Goal: Information Seeking & Learning: Compare options

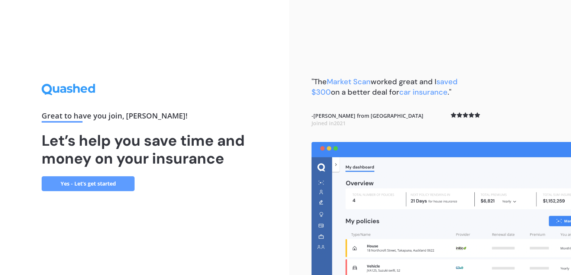
click at [111, 183] on link "Yes - Let’s get started" at bounding box center [88, 183] width 93 height 15
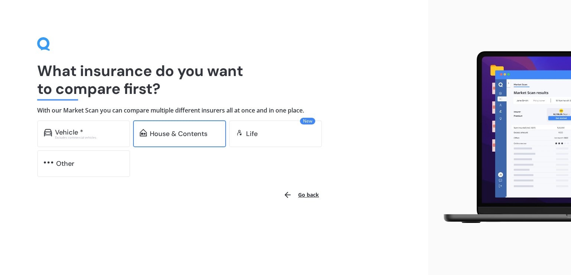
click at [189, 135] on div "House & Contents" at bounding box center [179, 133] width 58 height 7
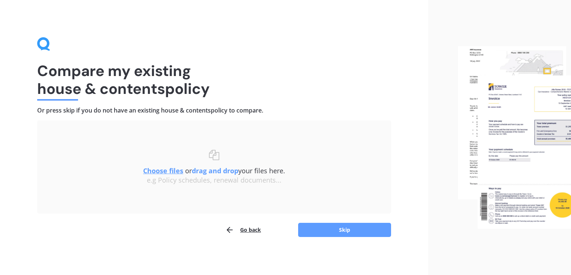
click at [163, 170] on u "Choose files" at bounding box center [163, 170] width 40 height 9
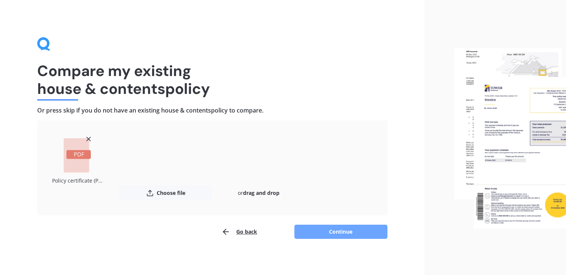
click at [336, 231] on button "Continue" at bounding box center [340, 231] width 93 height 14
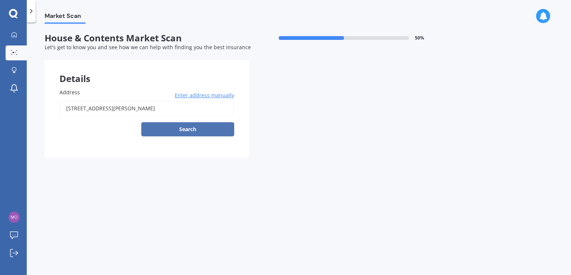
click at [195, 130] on button "Search" at bounding box center [187, 129] width 93 height 14
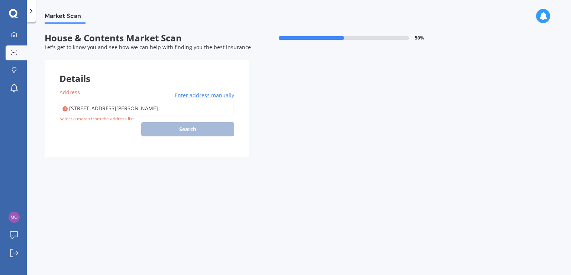
click at [189, 108] on input "57 Vardon Crescent, Shirley, Christchurch 8061" at bounding box center [147, 108] width 175 height 16
type input "57 Vardon Crescent, Shirley, Christchurch 8061"
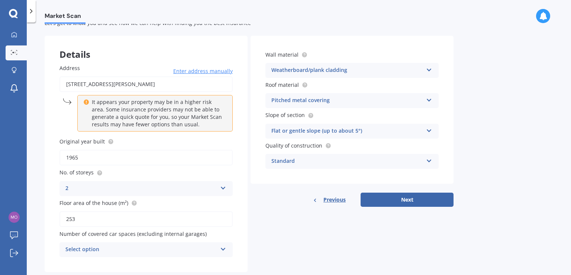
scroll to position [40, 0]
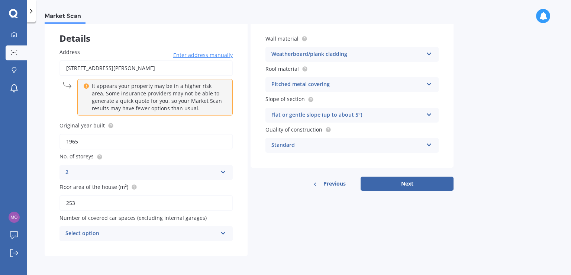
click at [83, 142] on input "1965" at bounding box center [146, 142] width 173 height 16
type input "1960"
click at [80, 202] on input "253" at bounding box center [146, 203] width 173 height 16
drag, startPoint x: 78, startPoint y: 202, endPoint x: 69, endPoint y: 201, distance: 9.3
click at [69, 201] on input "253" at bounding box center [146, 203] width 173 height 16
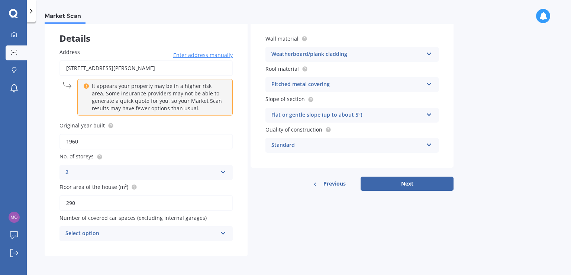
type input "290"
click at [90, 235] on div "Select option" at bounding box center [141, 233] width 152 height 9
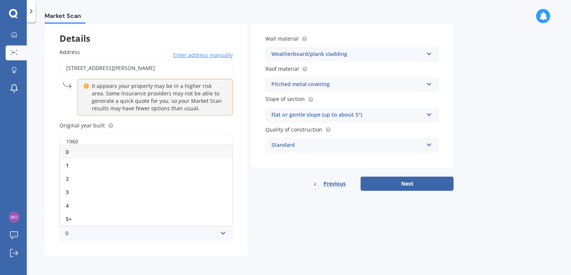
click at [90, 235] on div "0" at bounding box center [141, 233] width 152 height 9
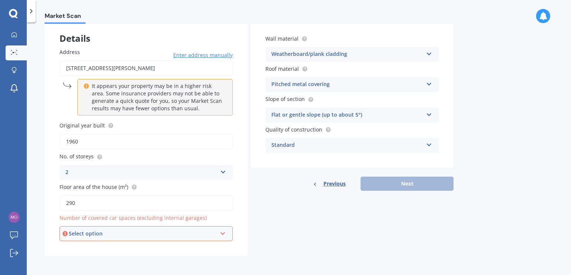
click at [52, 226] on div "Address 57 Vardon Crescent, Shirley, Christchurch 8061 Enter address manually I…" at bounding box center [146, 144] width 203 height 222
click at [74, 231] on div "Select option" at bounding box center [143, 233] width 148 height 8
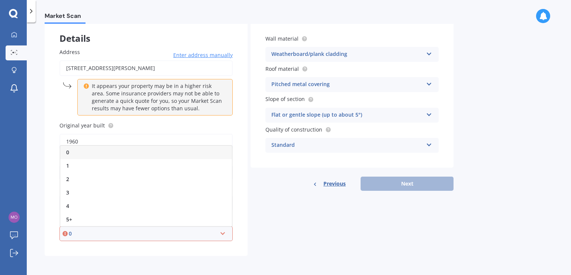
click at [99, 153] on div "0" at bounding box center [146, 151] width 172 height 13
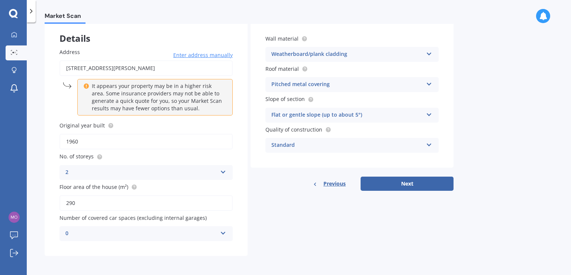
click at [168, 233] on div "0" at bounding box center [141, 233] width 152 height 9
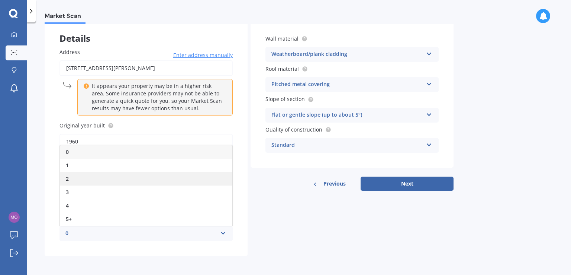
click at [111, 172] on div "2" at bounding box center [146, 178] width 173 height 13
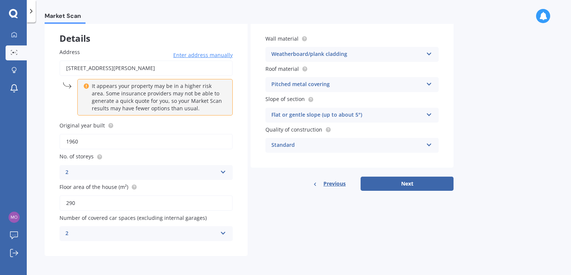
click at [76, 229] on div "2" at bounding box center [141, 233] width 152 height 9
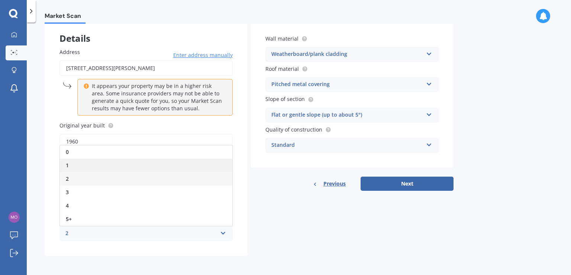
click at [77, 163] on div "1" at bounding box center [146, 164] width 173 height 13
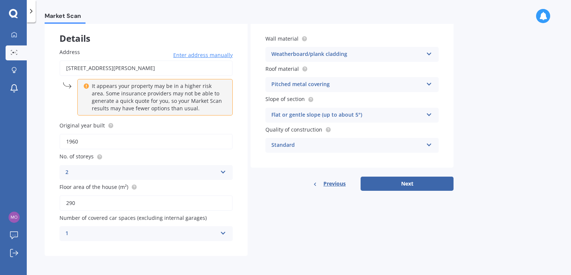
click at [286, 246] on div "Details Address 57 Vardon Crescent, Shirley, Christchurch 8061 Enter address ma…" at bounding box center [249, 138] width 409 height 236
click at [355, 148] on div "Standard" at bounding box center [348, 145] width 152 height 9
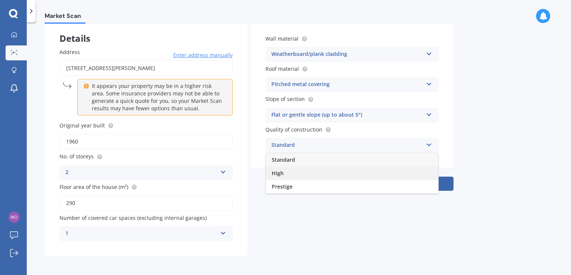
click at [280, 173] on span "High" at bounding box center [278, 172] width 12 height 7
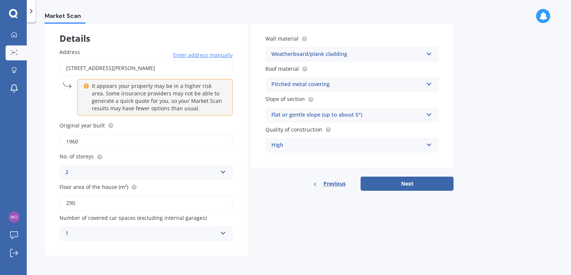
click at [281, 189] on div "Previous Next" at bounding box center [352, 183] width 203 height 14
click at [419, 187] on button "Next" at bounding box center [407, 183] width 93 height 14
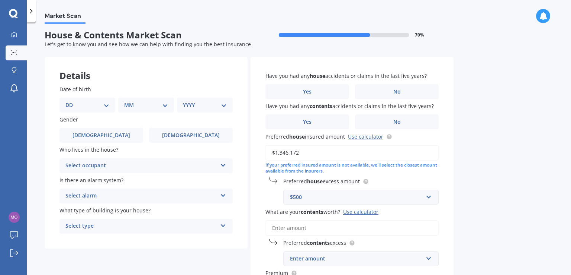
scroll to position [0, 0]
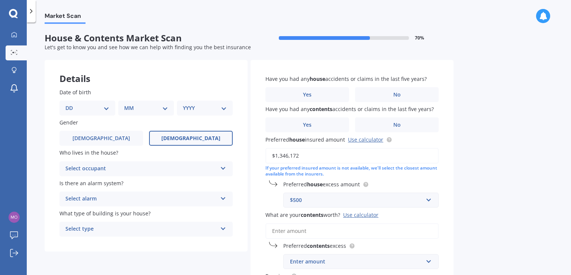
click at [159, 135] on label "Female" at bounding box center [191, 138] width 84 height 15
click at [0, 0] on input "Female" at bounding box center [0, 0] width 0 height 0
drag, startPoint x: 78, startPoint y: 105, endPoint x: 79, endPoint y: 109, distance: 4.1
click at [78, 105] on select "DD 01 02 03 04 05 06 07 08 09 10 11 12 13 14 15 16 17 18 19 20 21 22 23 24 25 2…" at bounding box center [87, 108] width 44 height 8
select select "05"
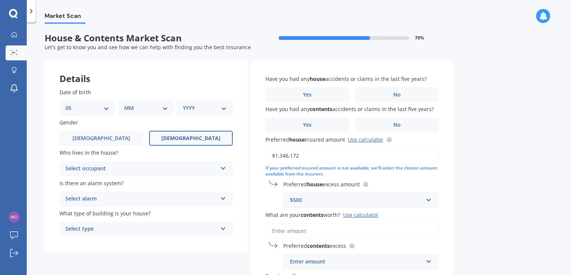
click at [71, 104] on select "DD 01 02 03 04 05 06 07 08 09 10 11 12 13 14 15 16 17 18 19 20 21 22 23 24 25 2…" at bounding box center [87, 108] width 44 height 8
click at [129, 109] on select "MM 01 02 03 04 05 06 07 08 09 10 11 12" at bounding box center [147, 108] width 41 height 8
select select "09"
click at [127, 104] on select "MM 01 02 03 04 05 06 07 08 09 10 11 12" at bounding box center [147, 108] width 41 height 8
click at [102, 170] on div "Select occupant" at bounding box center [141, 168] width 152 height 9
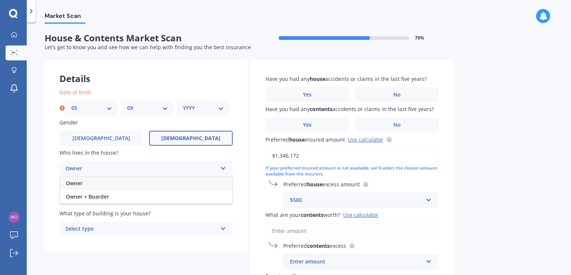
click at [101, 185] on div "Owner" at bounding box center [146, 182] width 173 height 13
click at [99, 172] on div "Owner" at bounding box center [141, 168] width 152 height 9
click at [96, 194] on span "Owner + Boarder" at bounding box center [87, 196] width 43 height 7
click at [103, 199] on div "Select alarm" at bounding box center [141, 198] width 152 height 9
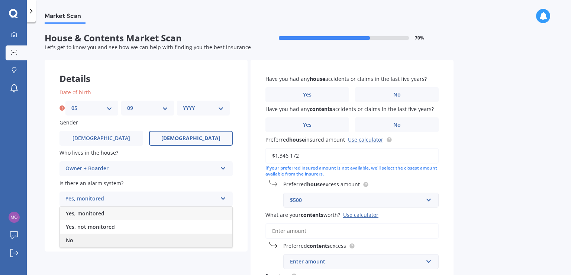
click at [87, 239] on div "No" at bounding box center [146, 239] width 173 height 13
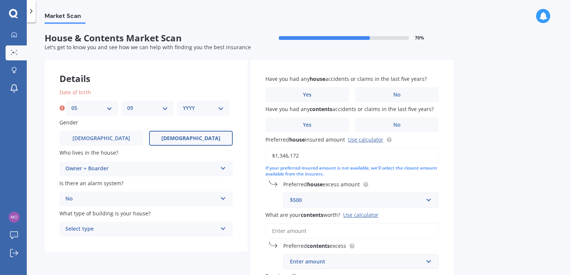
click at [79, 230] on div "Select type" at bounding box center [141, 228] width 152 height 9
click at [91, 188] on span "Freestanding" at bounding box center [82, 187] width 33 height 7
click at [48, 194] on div "Date of birth DD 01 02 03 04 05 06 07 08 09 10 11 12 13 14 15 16 17 18 19 20 21…" at bounding box center [146, 162] width 203 height 178
click at [529, 92] on div "Market Scan House & Contents Market Scan 70 % Let's get to know you and see how…" at bounding box center [299, 150] width 545 height 252
click at [384, 96] on label "No" at bounding box center [397, 94] width 84 height 15
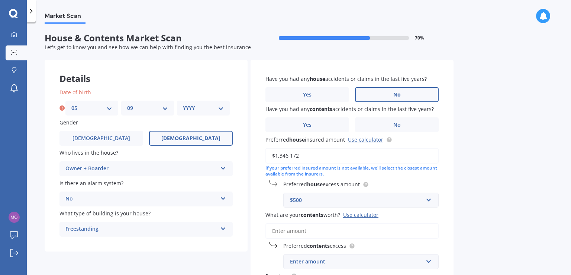
click at [0, 0] on input "No" at bounding box center [0, 0] width 0 height 0
click at [390, 123] on label "No" at bounding box center [397, 124] width 84 height 15
click at [0, 0] on input "No" at bounding box center [0, 0] width 0 height 0
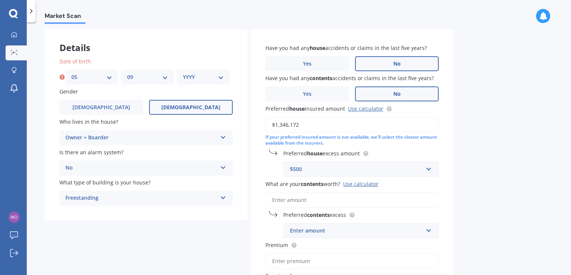
scroll to position [74, 0]
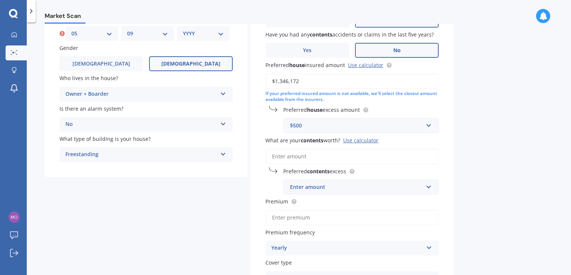
click at [296, 158] on input "What are your contents worth? Use calculator" at bounding box center [352, 156] width 173 height 16
click at [307, 158] on input "What are your contents worth? Use calculator" at bounding box center [352, 156] width 173 height 16
paste input "$109,300"
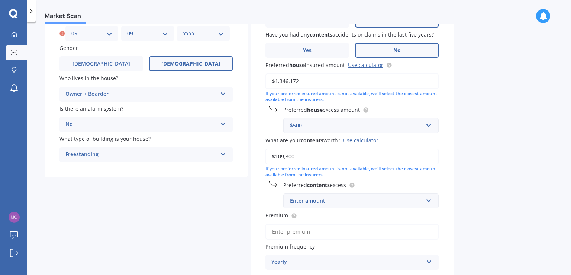
type input "$109,300"
click at [314, 198] on div "Enter amount" at bounding box center [356, 200] width 133 height 8
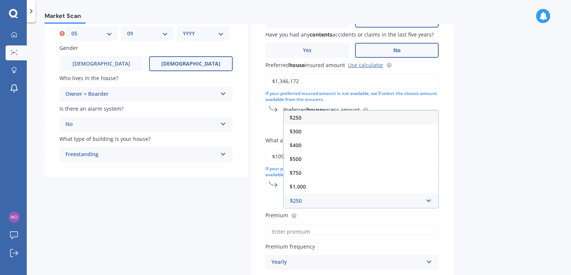
click at [305, 118] on div "$250" at bounding box center [361, 117] width 155 height 14
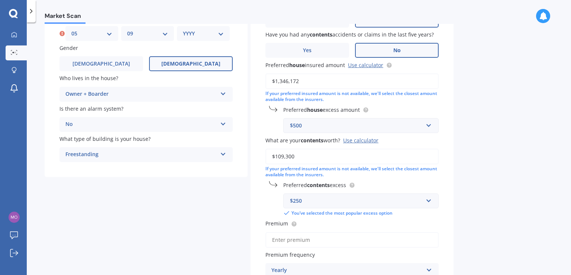
click at [488, 68] on div "Market Scan House & Contents Market Scan 70 % Let's get to know you and see how…" at bounding box center [299, 150] width 545 height 252
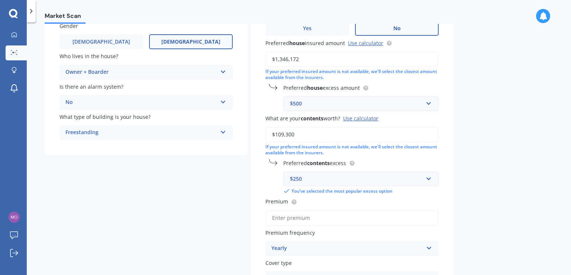
scroll to position [112, 0]
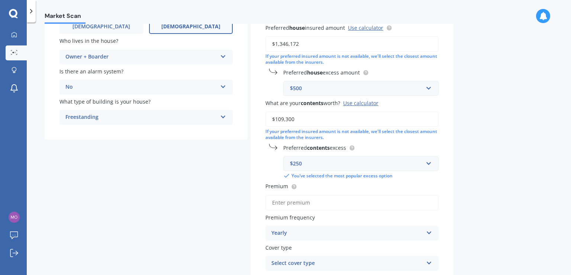
click at [526, 144] on div "Market Scan House & Contents Market Scan 70 % Let's get to know you and see how…" at bounding box center [299, 150] width 545 height 252
click at [298, 202] on input "Premium" at bounding box center [352, 203] width 173 height 16
click at [515, 158] on div "Market Scan House & Contents Market Scan 70 % Let's get to know you and see how…" at bounding box center [299, 150] width 545 height 252
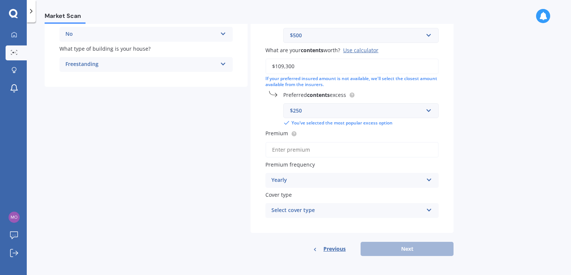
scroll to position [165, 0]
click at [305, 211] on div "Select cover type" at bounding box center [348, 209] width 152 height 9
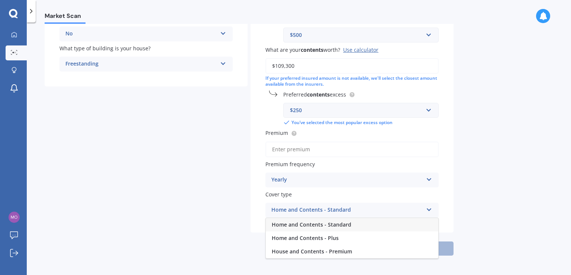
click at [310, 224] on span "Home and Contents - Standard" at bounding box center [312, 224] width 80 height 7
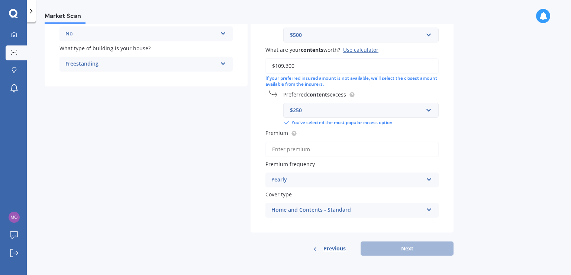
click at [295, 179] on div "Yearly" at bounding box center [348, 179] width 152 height 9
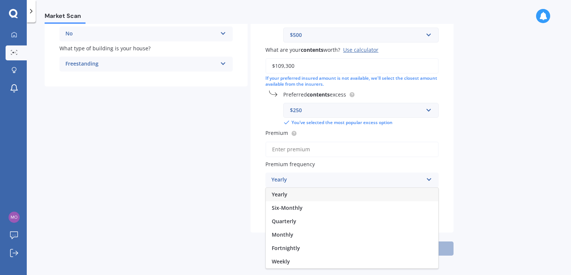
click at [295, 179] on div "Yearly" at bounding box center [348, 179] width 152 height 9
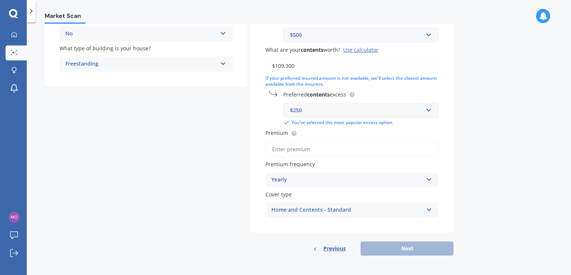
click at [292, 210] on div "Home and Contents - Standard" at bounding box center [348, 209] width 152 height 9
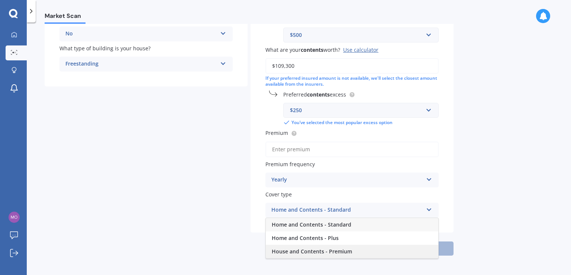
click at [302, 250] on span "House and Contents - Premium" at bounding box center [312, 250] width 80 height 7
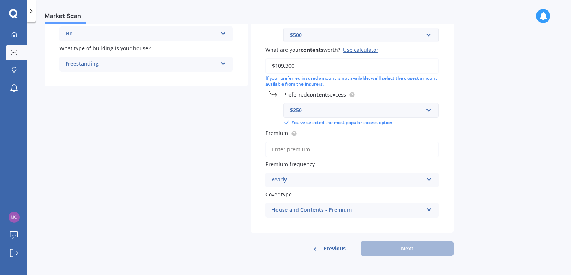
click at [284, 145] on input "Premium" at bounding box center [352, 149] width 173 height 16
click at [516, 103] on div "Market Scan House & Contents Market Scan 70 % Let's get to know you and see how…" at bounding box center [299, 150] width 545 height 252
click at [302, 145] on input "Premium" at bounding box center [352, 149] width 173 height 16
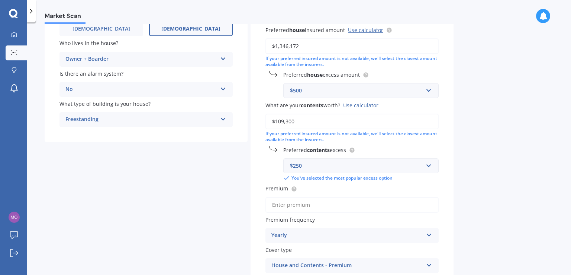
scroll to position [90, 0]
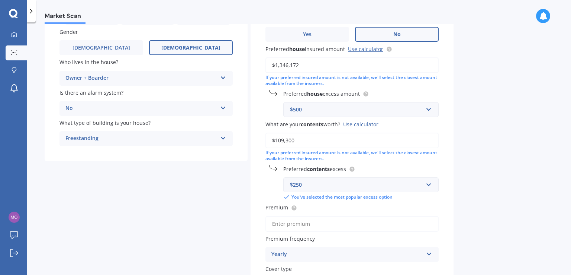
click at [317, 223] on input "Premium" at bounding box center [352, 224] width 173 height 16
paste input "$5,742.19"
type input "$5,742.19"
click at [482, 155] on div "Market Scan House & Contents Market Scan 70 % Let's get to know you and see how…" at bounding box center [299, 150] width 545 height 252
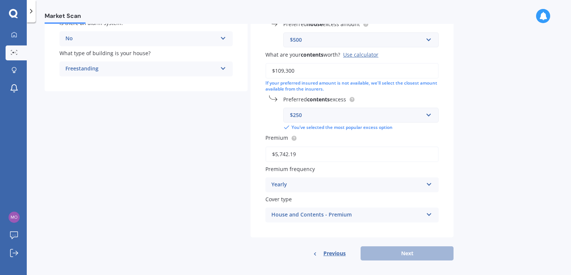
scroll to position [165, 0]
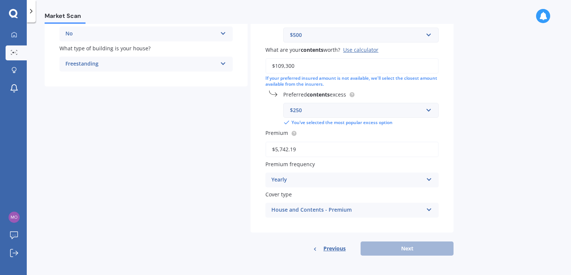
click at [274, 244] on div "Previous Next" at bounding box center [352, 248] width 203 height 14
click at [399, 252] on div "Previous Next" at bounding box center [352, 248] width 203 height 14
click at [499, 146] on div "Market Scan House & Contents Market Scan 70 % Let's get to know you and see how…" at bounding box center [299, 150] width 545 height 252
click at [347, 107] on div "$250" at bounding box center [356, 110] width 133 height 8
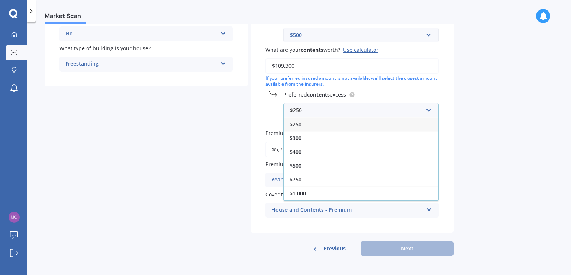
click at [295, 124] on span "$250" at bounding box center [296, 124] width 12 height 7
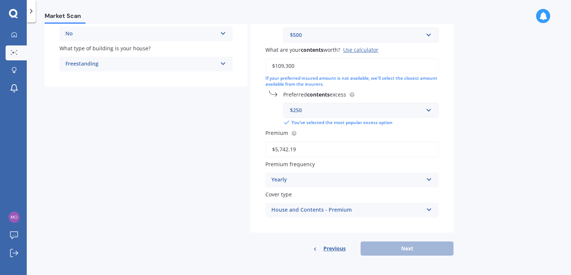
click at [302, 145] on input "$5,742.19" at bounding box center [352, 149] width 173 height 16
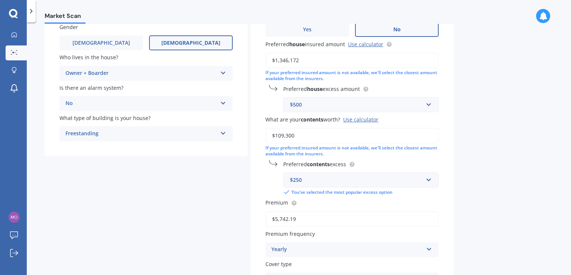
scroll to position [112, 0]
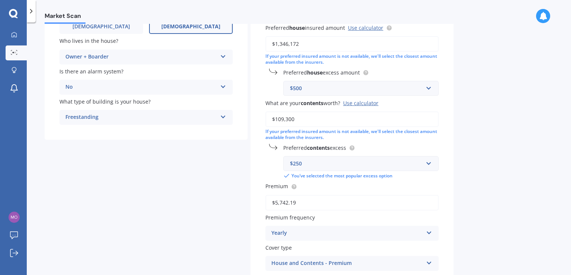
drag, startPoint x: 297, startPoint y: 202, endPoint x: 260, endPoint y: 203, distance: 36.5
click at [260, 203] on div "Have you had any house accidents or claims in the last five years? Yes No Have …" at bounding box center [352, 116] width 203 height 337
click at [141, 192] on div "Details Date of birth DD 01 02 03 04 05 06 07 08 09 10 11 12 13 14 15 16 17 18 …" at bounding box center [249, 128] width 409 height 360
click at [276, 204] on input "Premium" at bounding box center [352, 203] width 173 height 16
paste input "$5,742.19"
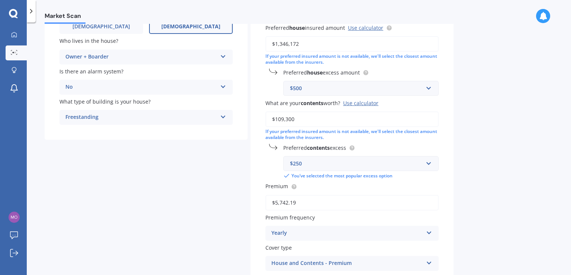
click at [212, 198] on div "Details Date of birth DD 01 02 03 04 05 06 07 08 09 10 11 12 13 14 15 16 17 18 …" at bounding box center [249, 128] width 409 height 360
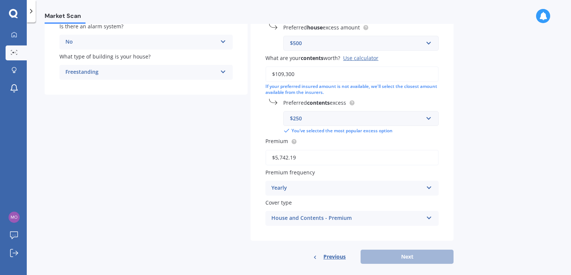
scroll to position [165, 0]
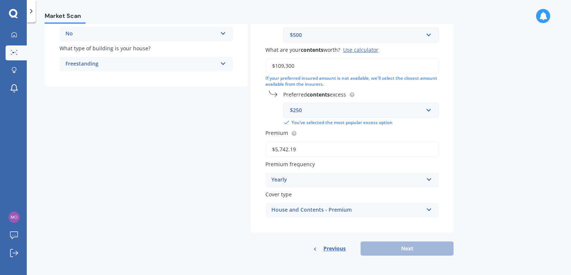
click at [298, 151] on input "$5,742.19" at bounding box center [352, 149] width 173 height 16
drag, startPoint x: 284, startPoint y: 147, endPoint x: 265, endPoint y: 145, distance: 19.0
click at [265, 145] on div "Have you had any house accidents or claims in the last five years? Yes No Have …" at bounding box center [352, 63] width 203 height 337
paste input "6,846.08"
type input "$6,846.08"
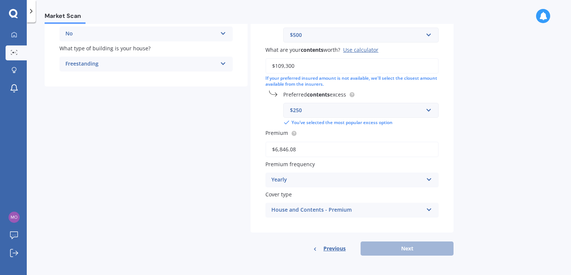
click at [164, 133] on div "Details Date of birth DD 01 02 03 04 05 06 07 08 09 10 11 12 13 14 15 16 17 18 …" at bounding box center [249, 75] width 409 height 360
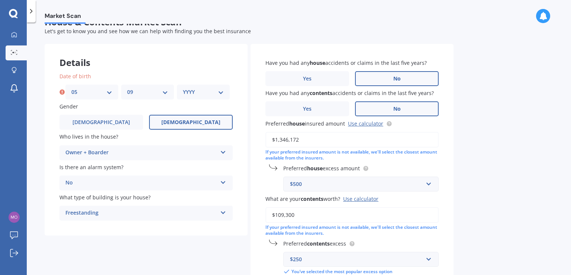
scroll to position [0, 0]
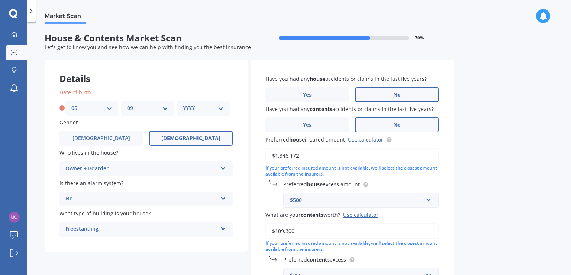
click at [200, 108] on select "YYYY 2009 2008 2007 2006 2005 2004 2003 2002 2001 2000 1999 1998 1997 1996 1995…" at bounding box center [203, 108] width 41 height 8
select select "1987"
click at [183, 104] on select "YYYY 2009 2008 2007 2006 2005 2004 2003 2002 2001 2000 1999 1998 1997 1996 1995…" at bounding box center [203, 108] width 41 height 8
click at [472, 128] on div "Market Scan House & Contents Market Scan 70 % Let's get to know you and see how…" at bounding box center [299, 150] width 545 height 252
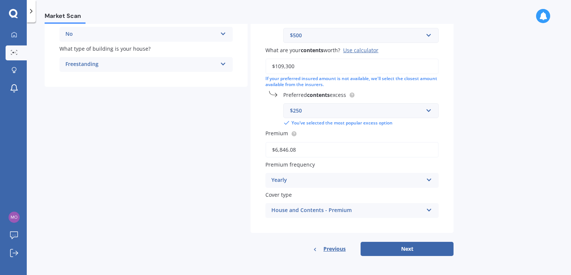
scroll to position [165, 0]
click at [384, 246] on button "Next" at bounding box center [407, 248] width 93 height 14
select select "05"
select select "09"
select select "1987"
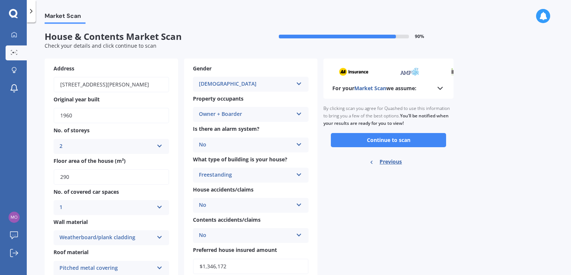
scroll to position [0, 0]
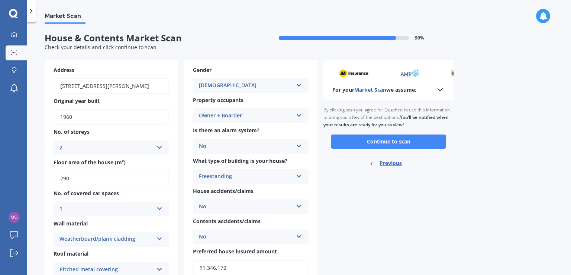
click at [443, 92] on icon at bounding box center [440, 89] width 9 height 9
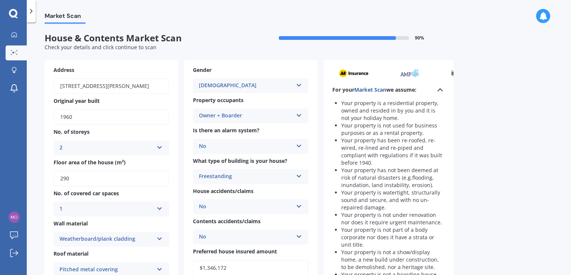
click at [438, 89] on icon at bounding box center [440, 89] width 9 height 9
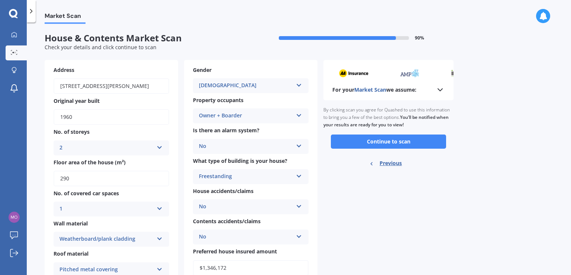
click at [490, 80] on div "Market Scan House & Contents Market Scan 90 % Check your details and click cont…" at bounding box center [299, 150] width 545 height 252
click at [388, 141] on button "Continue to scan" at bounding box center [388, 141] width 115 height 14
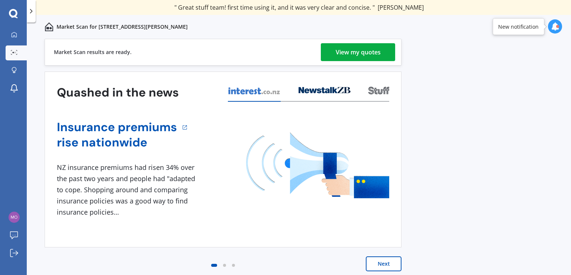
click at [350, 51] on div "View my quotes" at bounding box center [358, 52] width 45 height 18
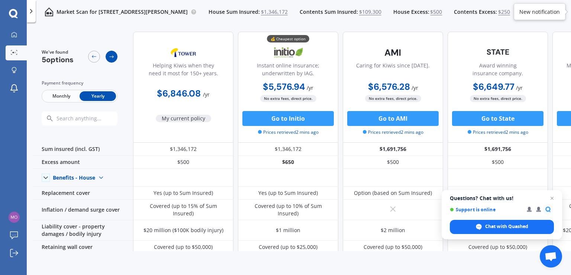
click at [107, 57] on div at bounding box center [112, 57] width 12 height 12
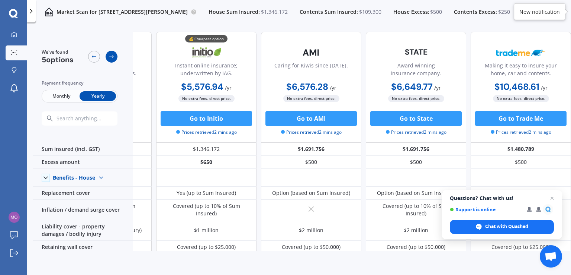
scroll to position [0, 85]
click at [107, 57] on div at bounding box center [112, 57] width 12 height 12
click at [93, 57] on icon at bounding box center [94, 56] width 4 height 3
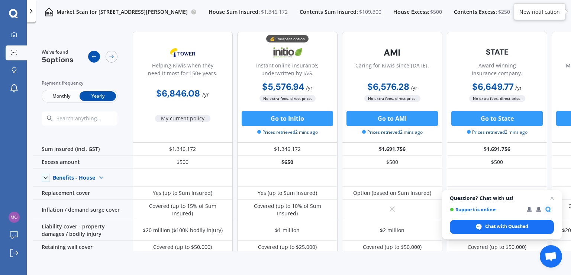
scroll to position [0, 0]
click at [93, 57] on icon at bounding box center [94, 56] width 4 height 3
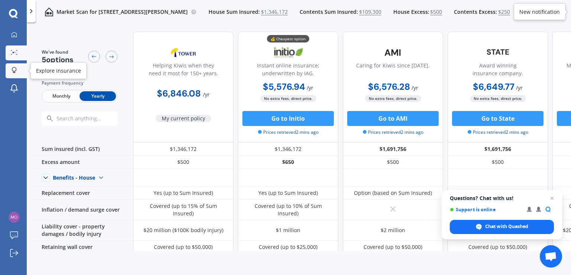
click at [14, 75] on link "Explore insurance" at bounding box center [16, 70] width 21 height 15
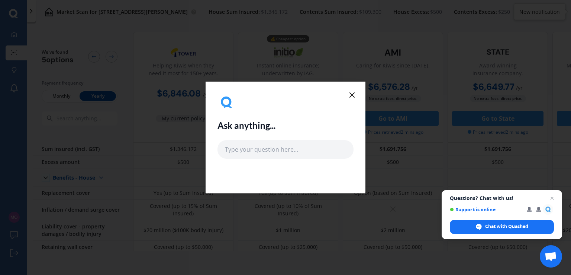
click at [350, 96] on line at bounding box center [352, 95] width 4 height 4
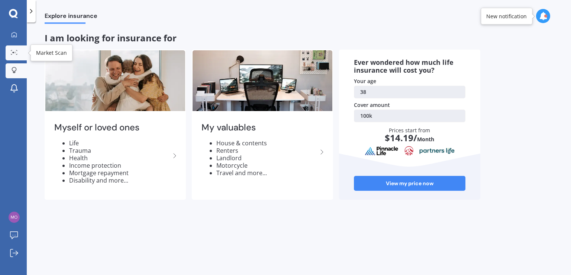
click at [12, 51] on icon at bounding box center [14, 52] width 7 height 5
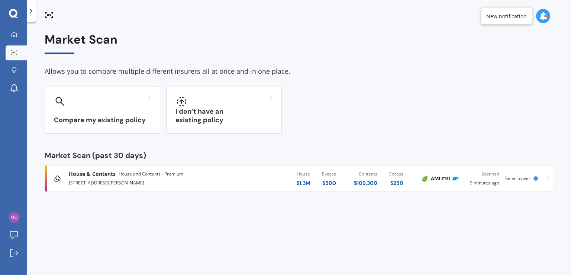
click at [353, 119] on div "Compare my existing policy I don’t have an existing policy" at bounding box center [299, 110] width 509 height 48
click at [516, 178] on span "Select cover" at bounding box center [518, 178] width 25 height 6
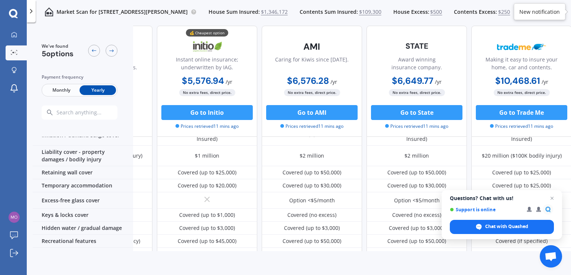
scroll to position [74, 85]
